Goal: Task Accomplishment & Management: Use online tool/utility

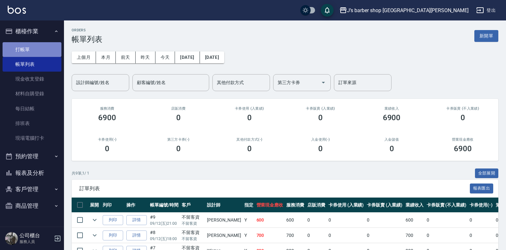
click at [29, 43] on link "打帳單" at bounding box center [32, 49] width 59 height 15
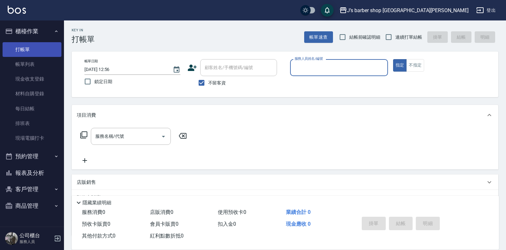
click at [33, 54] on link "打帳單" at bounding box center [32, 49] width 59 height 15
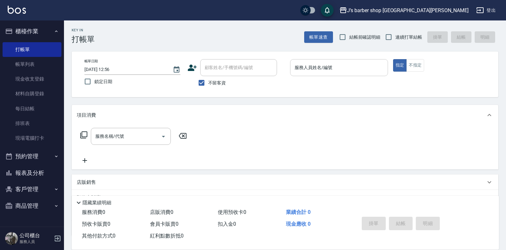
click at [305, 70] on input "服務人員姓名/編號" at bounding box center [339, 67] width 92 height 11
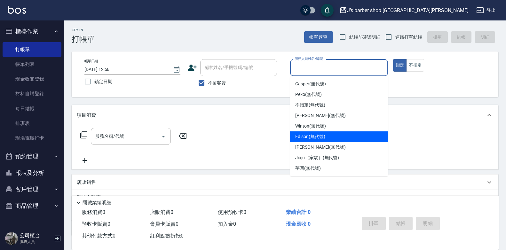
click at [319, 139] on span "Edison (無代號)" at bounding box center [310, 136] width 30 height 7
type input "Edison(無代號)"
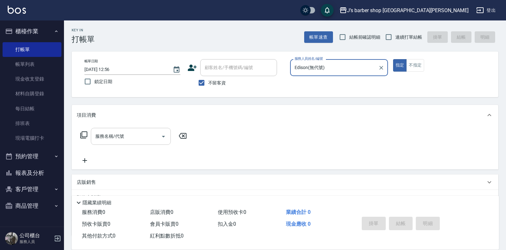
click at [147, 134] on input "服務名稱/代號" at bounding box center [126, 136] width 65 height 11
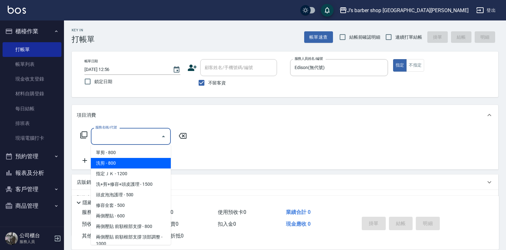
click at [135, 166] on span "洗剪 - 800" at bounding box center [131, 163] width 80 height 11
type input "洗剪(101)"
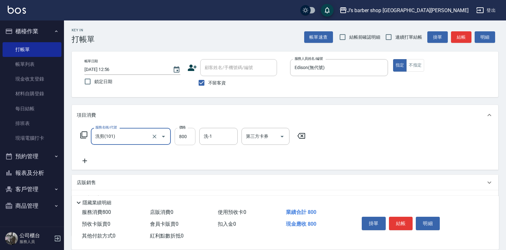
click at [180, 137] on input "800" at bounding box center [185, 136] width 21 height 17
type input "600"
click at [403, 225] on button "結帳" at bounding box center [401, 223] width 24 height 13
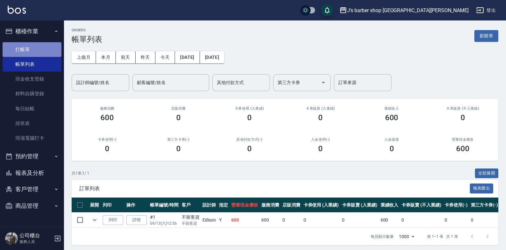
click at [43, 52] on link "打帳單" at bounding box center [32, 49] width 59 height 15
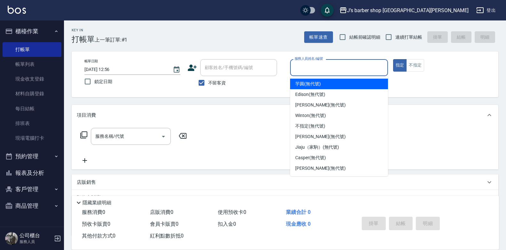
click at [337, 71] on input "服務人員姓名/編號" at bounding box center [339, 67] width 92 height 11
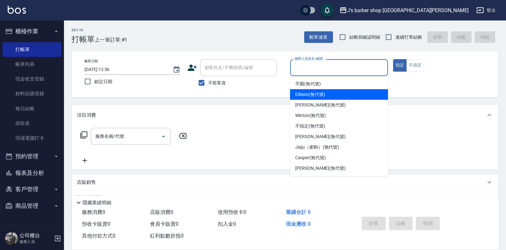
click at [329, 91] on div "Edison (無代號)" at bounding box center [339, 94] width 98 height 11
type input "Edison(無代號)"
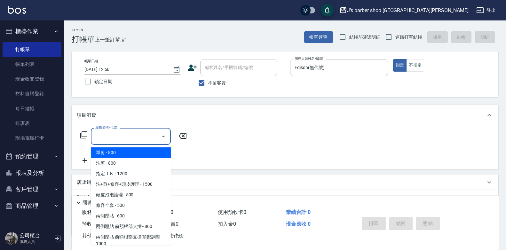
click at [136, 137] on input "服務名稱/代號" at bounding box center [126, 136] width 65 height 11
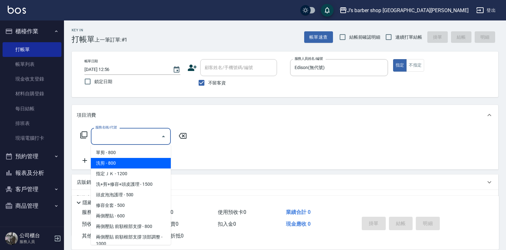
click at [130, 164] on span "洗剪 - 800" at bounding box center [131, 163] width 80 height 11
type input "洗剪(101)"
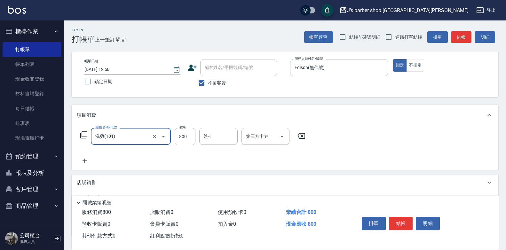
click at [195, 144] on div "服務名稱/代號 洗剪(101) 服務名稱/代號 價格 800 價格 洗-1 洗-1 第三方卡券 第三方卡券" at bounding box center [193, 136] width 232 height 17
click at [185, 141] on input "800" at bounding box center [185, 136] width 21 height 17
type input "600"
click at [399, 219] on button "結帳" at bounding box center [401, 223] width 24 height 13
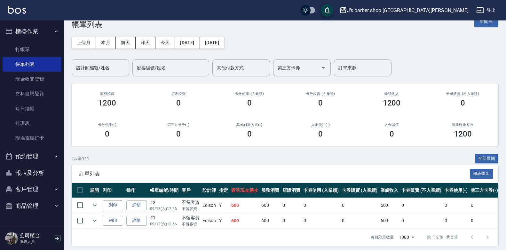
scroll to position [23, 0]
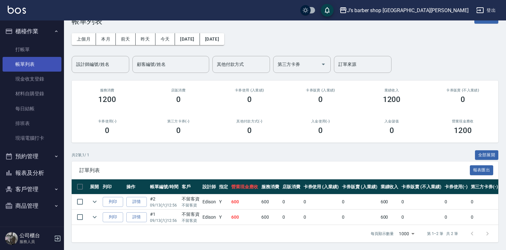
click at [21, 58] on link "帳單列表" at bounding box center [32, 64] width 59 height 15
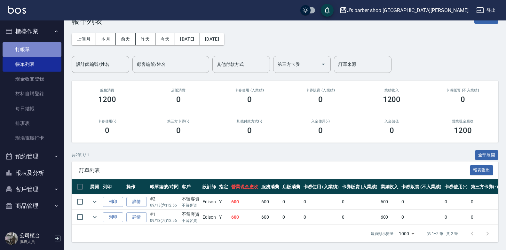
click at [22, 52] on link "打帳單" at bounding box center [32, 49] width 59 height 15
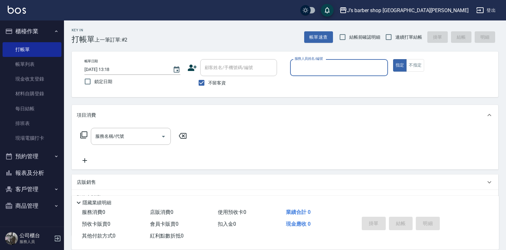
click at [51, 156] on button "預約管理" at bounding box center [32, 156] width 59 height 17
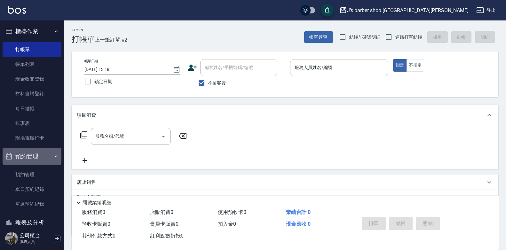
click at [54, 156] on icon "button" at bounding box center [56, 156] width 5 height 5
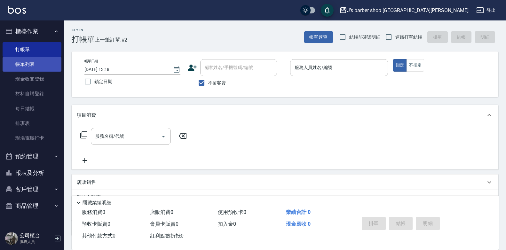
click at [28, 60] on link "帳單列表" at bounding box center [32, 64] width 59 height 15
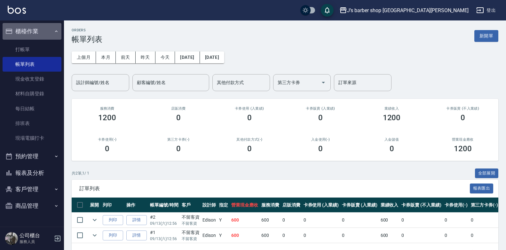
click at [44, 29] on button "櫃檯作業" at bounding box center [32, 31] width 59 height 17
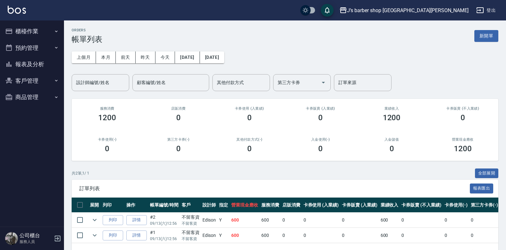
click at [44, 29] on button "櫃檯作業" at bounding box center [32, 31] width 59 height 17
